Goal: Task Accomplishment & Management: Use online tool/utility

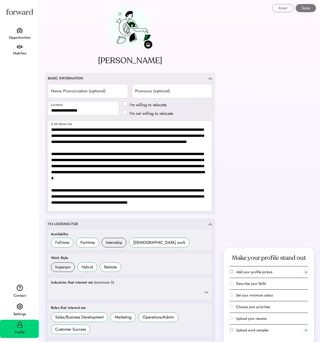
select select "*******"
click at [16, 48] on div "Matches" at bounding box center [19, 51] width 39 height 16
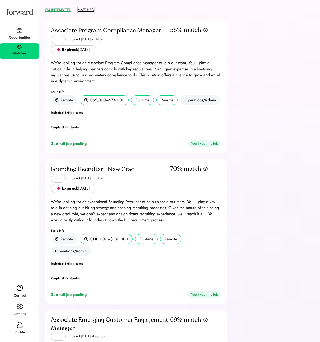
click at [82, 11] on button "MATCHED" at bounding box center [85, 10] width 17 height 8
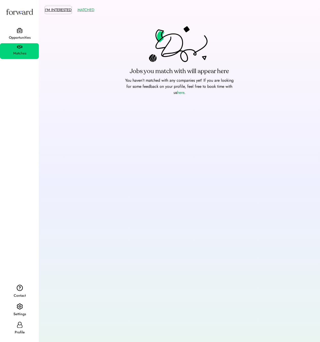
click at [68, 13] on button "I'M INTERESTED" at bounding box center [58, 10] width 27 height 8
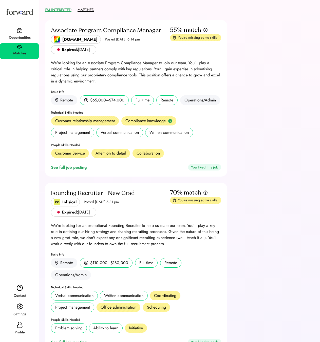
click at [79, 13] on button "MATCHED" at bounding box center [85, 10] width 17 height 8
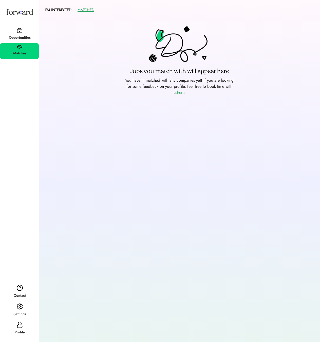
click at [33, 34] on div "Opportunities" at bounding box center [20, 37] width 38 height 9
